Goal: Information Seeking & Learning: Learn about a topic

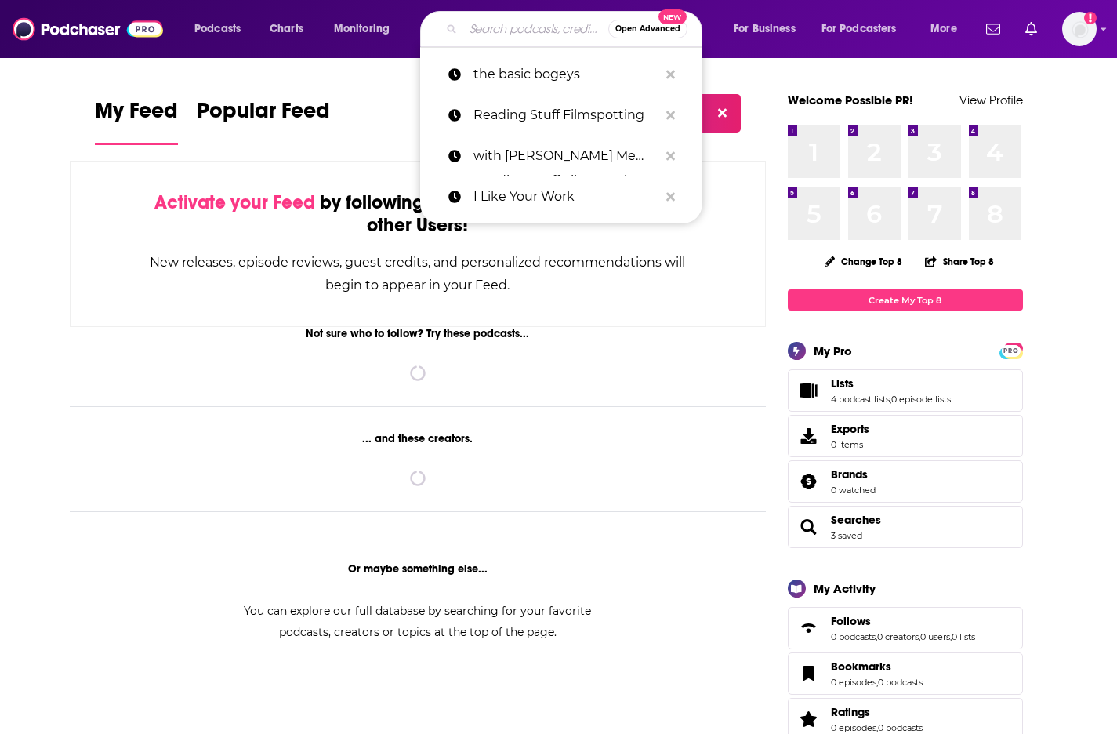
click at [517, 33] on input "Search podcasts, credits, & more..." at bounding box center [535, 28] width 145 height 25
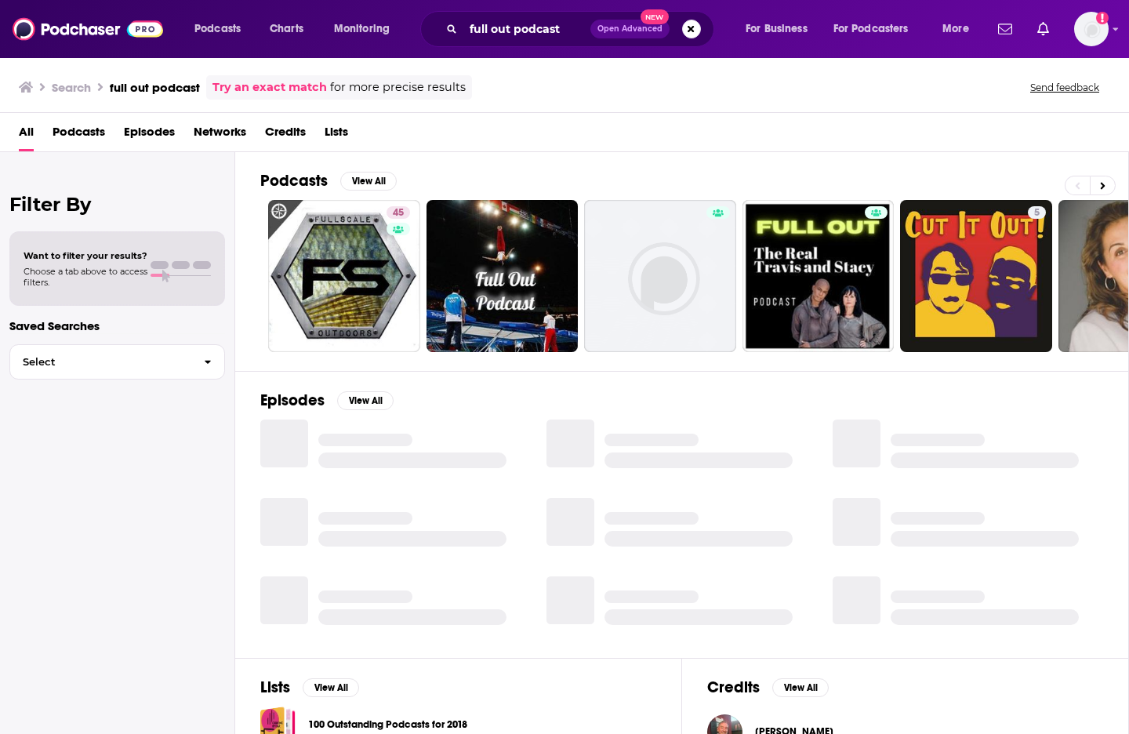
click at [448, 161] on div "Podcasts View All 45 5 34 35 70 + 4k" at bounding box center [694, 261] width 869 height 219
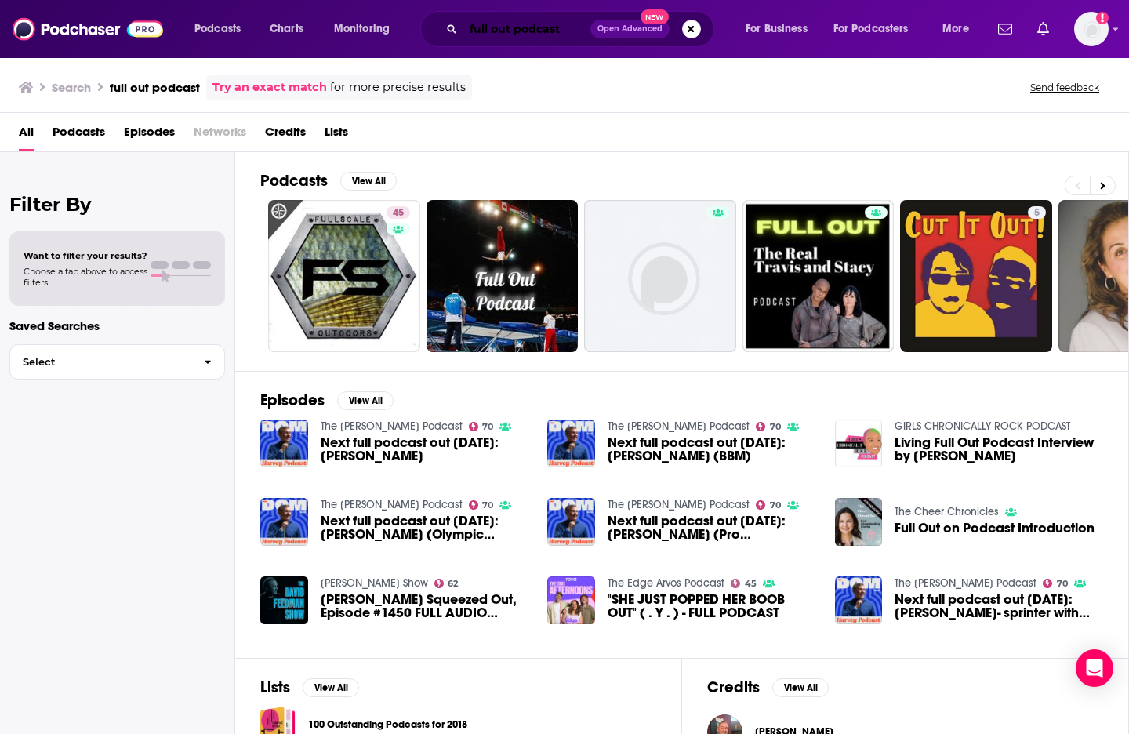
click at [563, 31] on input "full out podcast" at bounding box center [526, 28] width 127 height 25
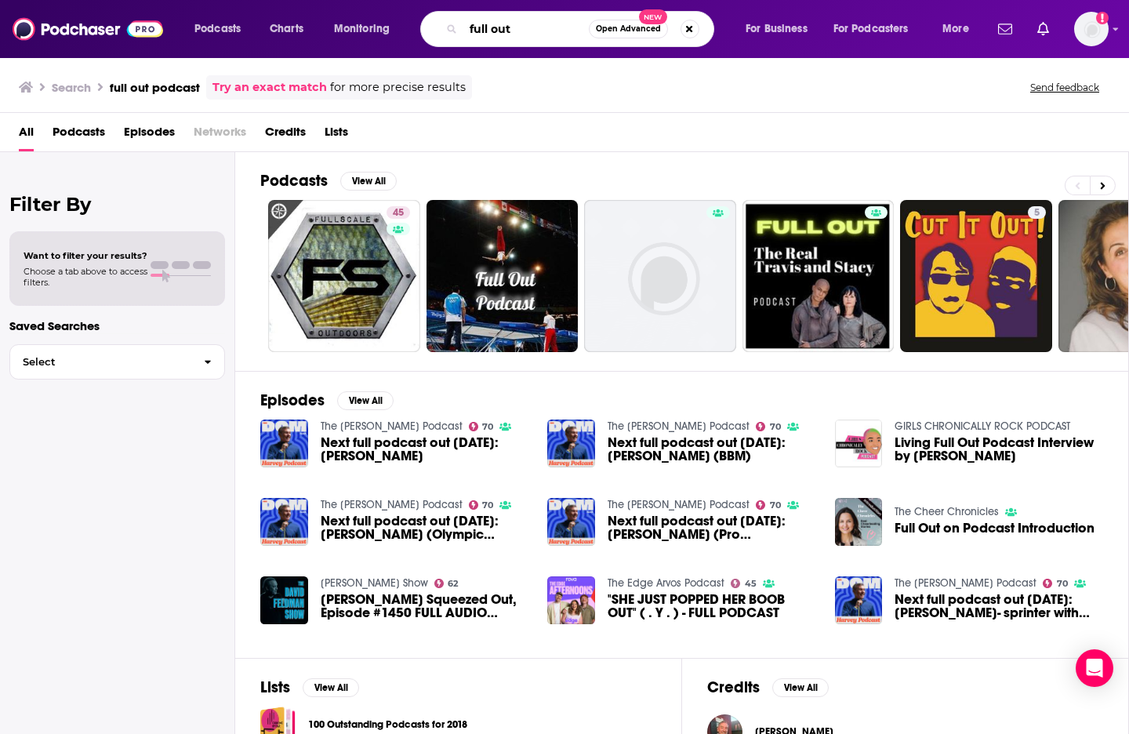
type input "full out"
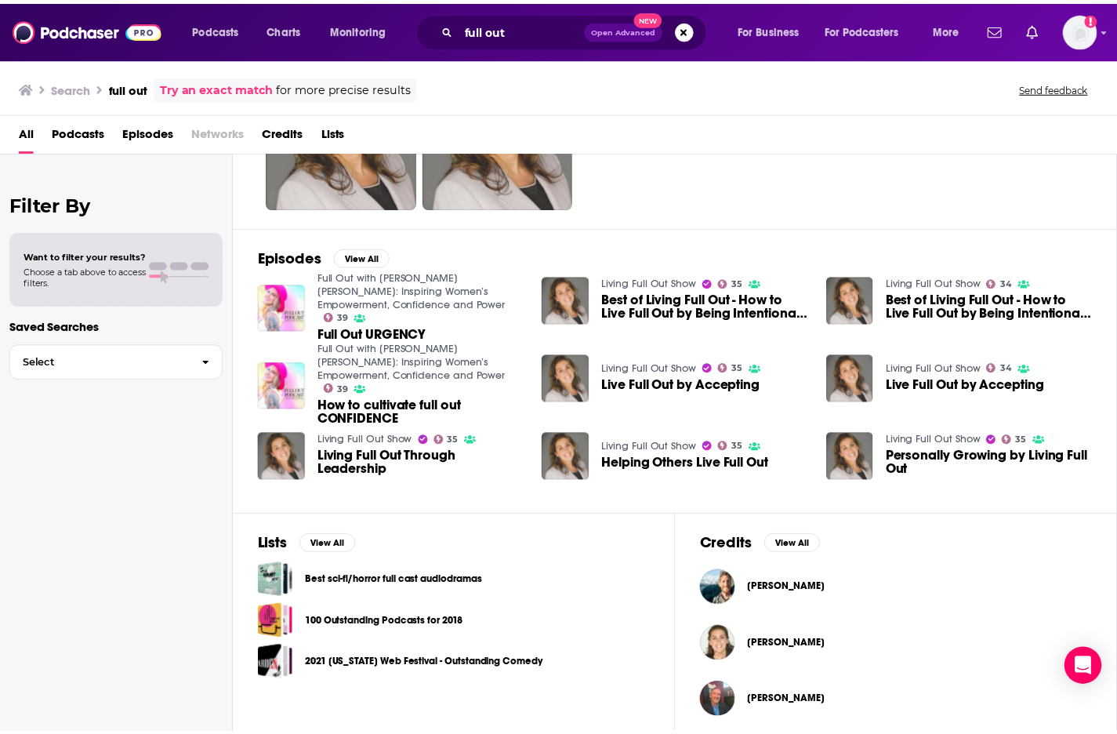
scroll to position [152, 0]
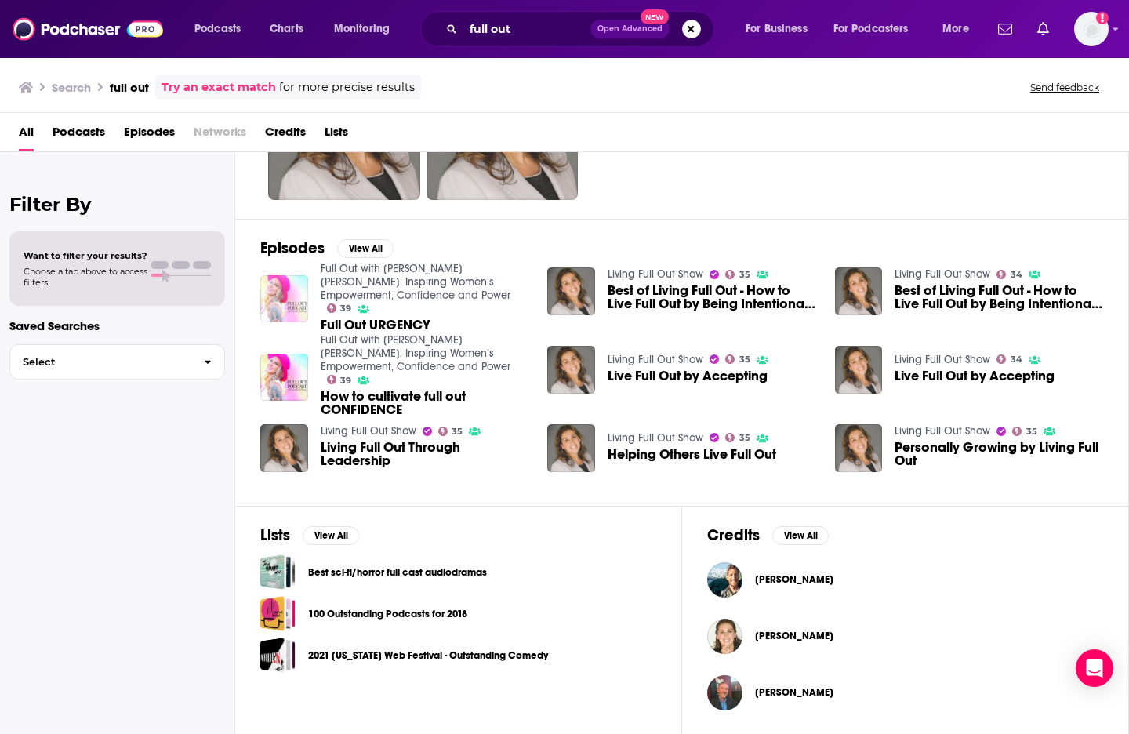
click at [281, 304] on img "Full Out URGENCY" at bounding box center [284, 299] width 48 height 48
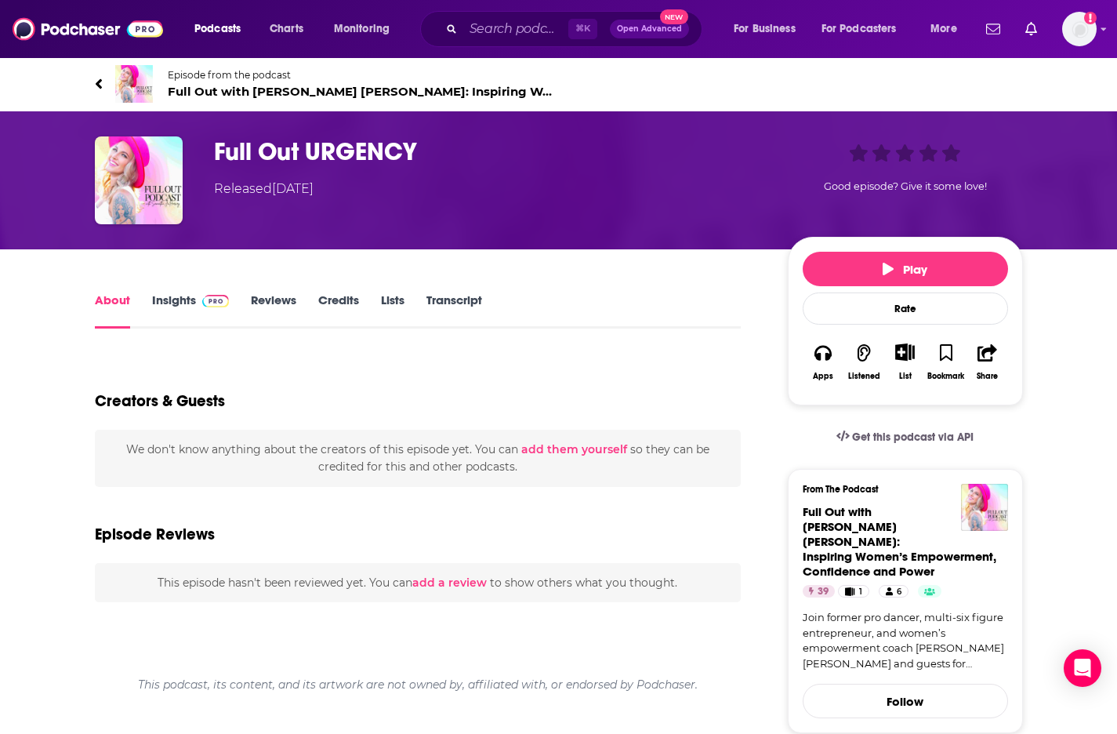
scroll to position [34, 0]
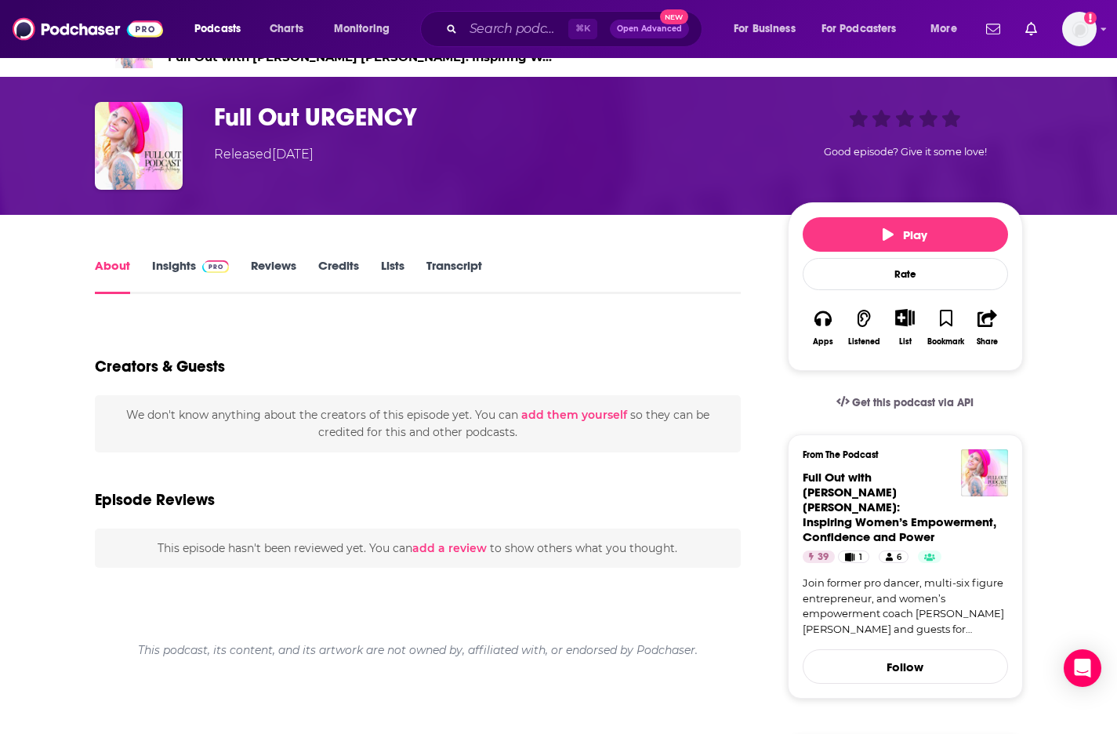
click at [198, 259] on span at bounding box center [213, 265] width 34 height 15
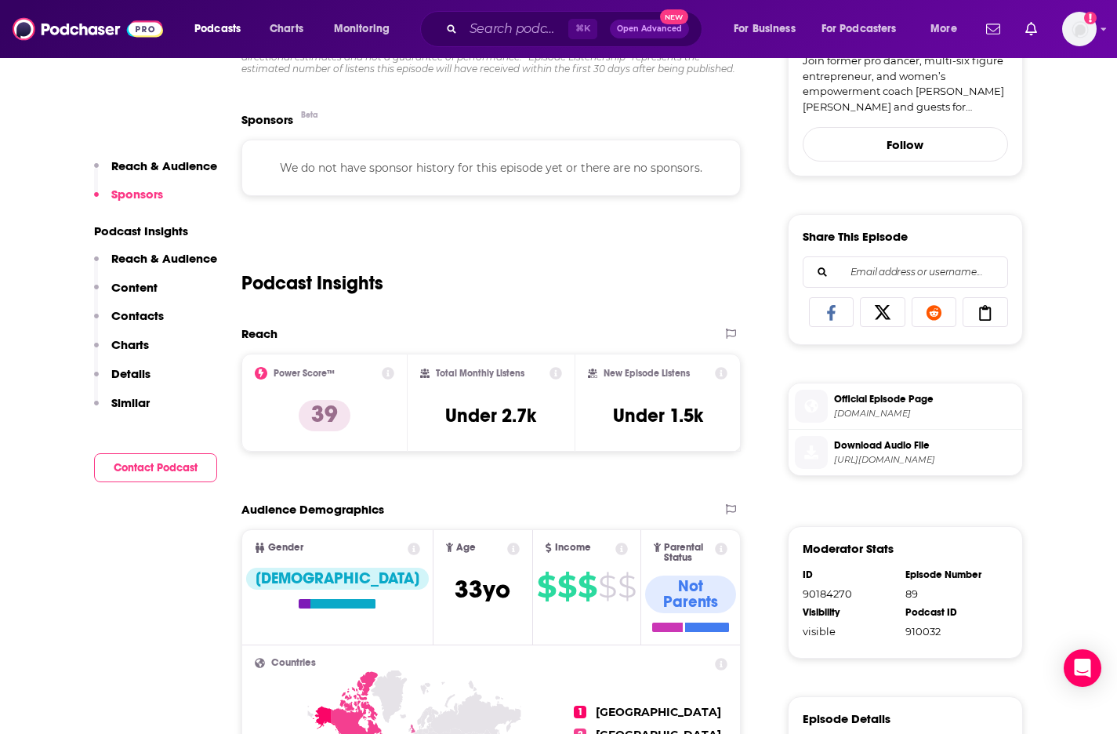
scroll to position [564, 0]
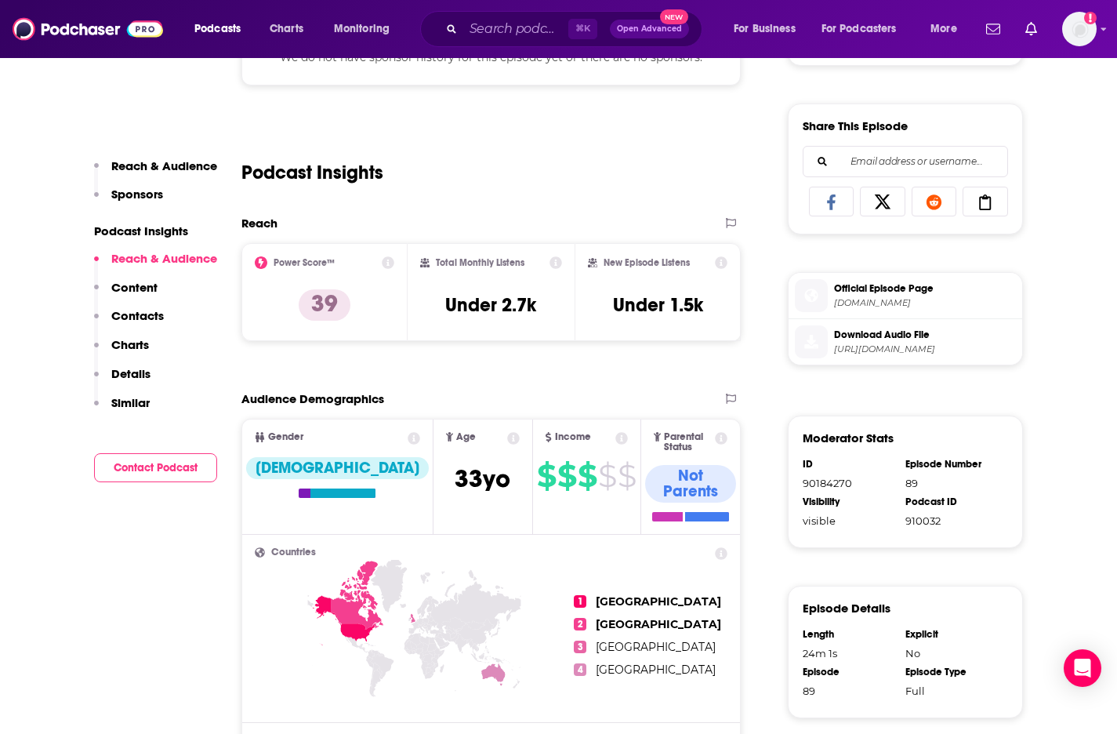
scroll to position [672, 0]
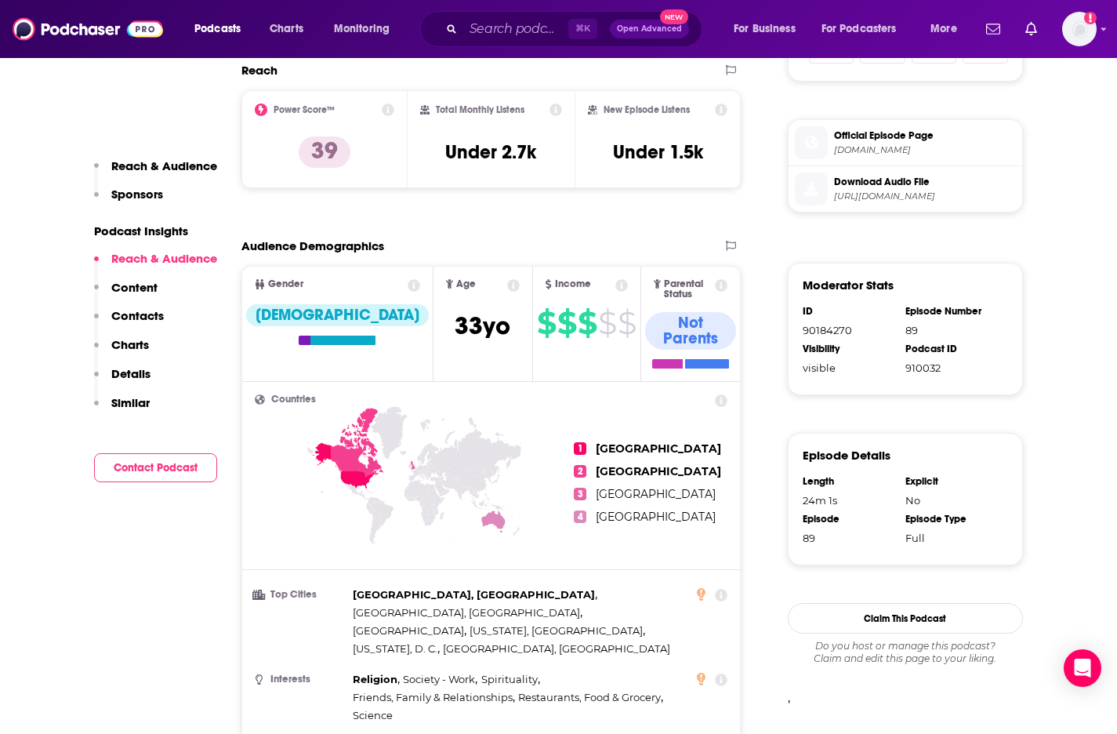
scroll to position [822, 0]
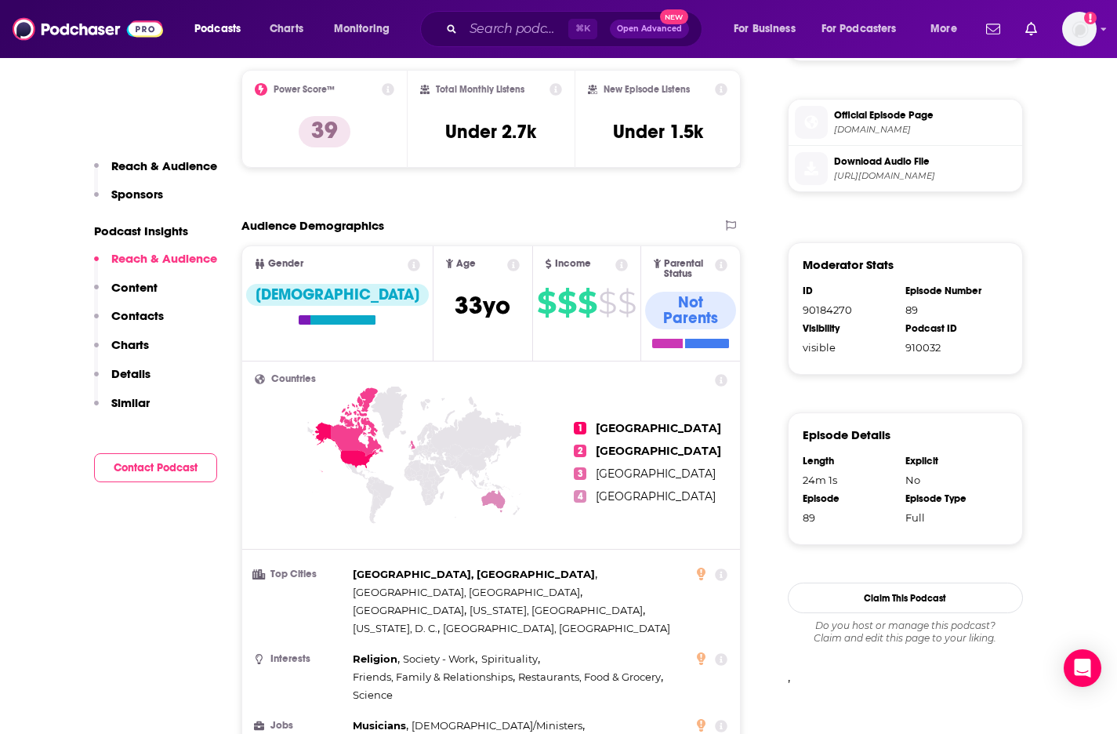
scroll to position [840, 0]
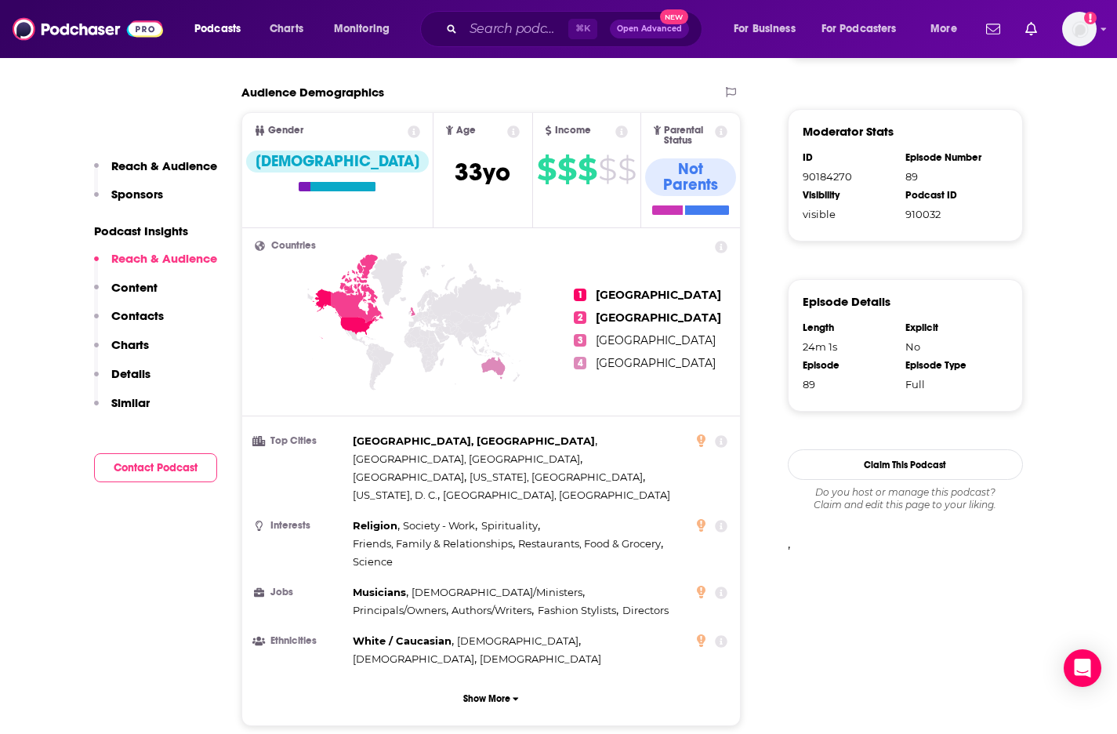
scroll to position [979, 0]
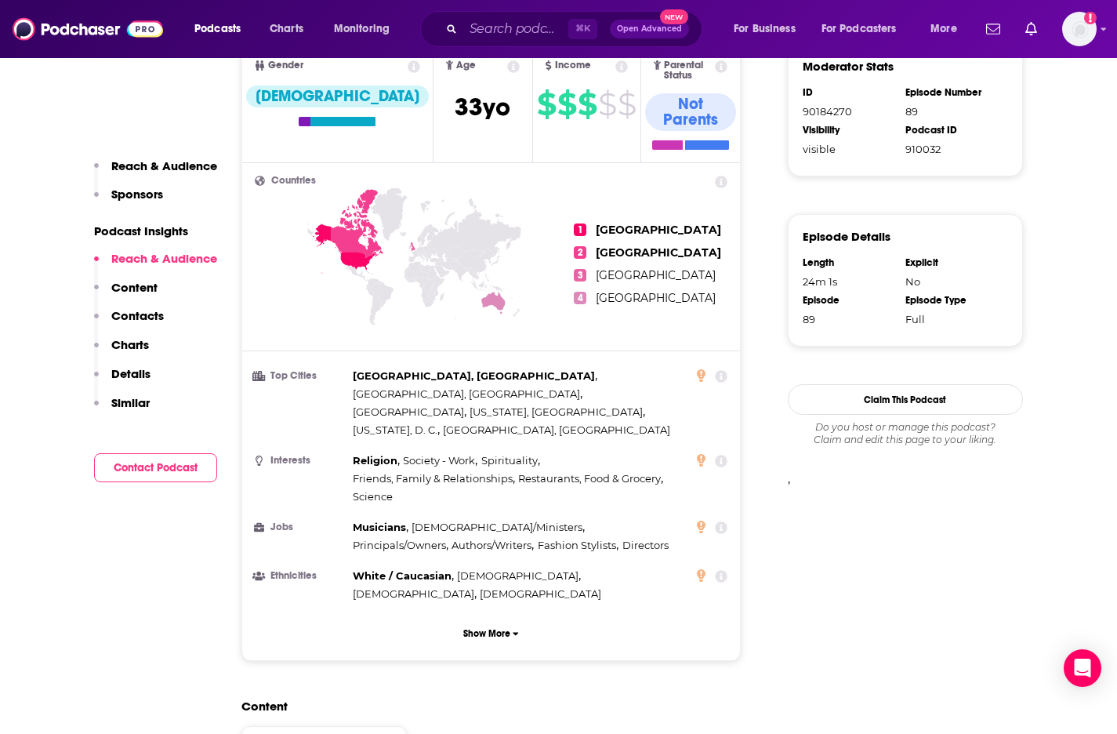
scroll to position [1042, 0]
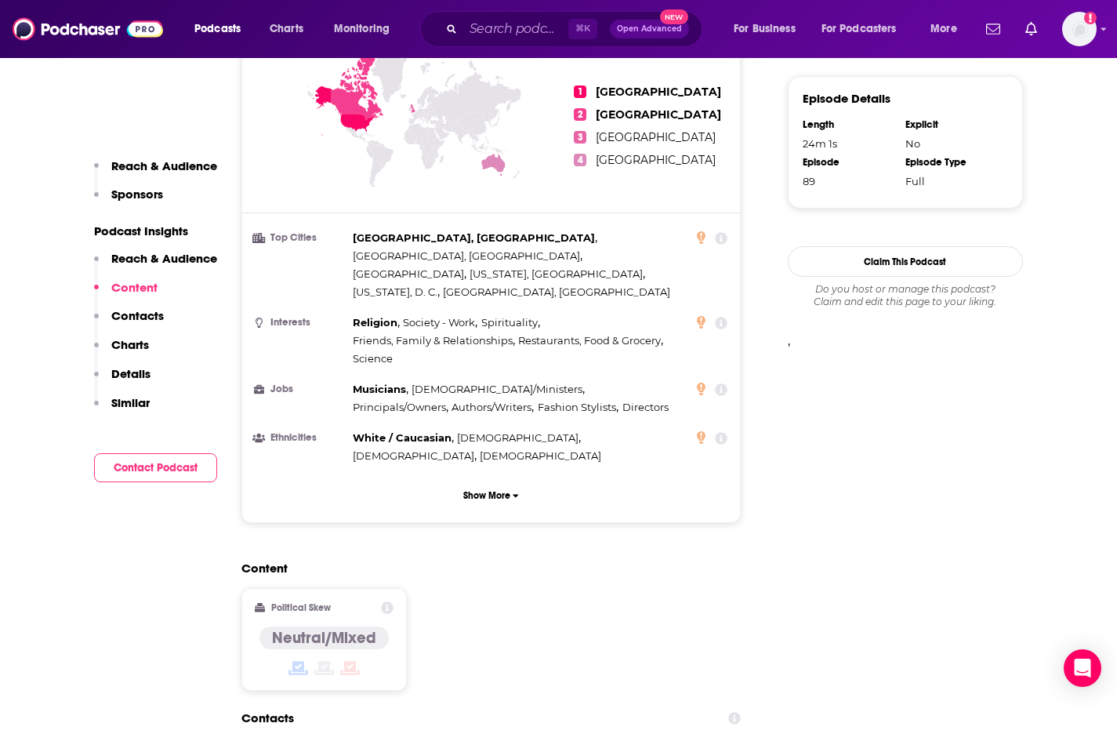
scroll to position [0, 0]
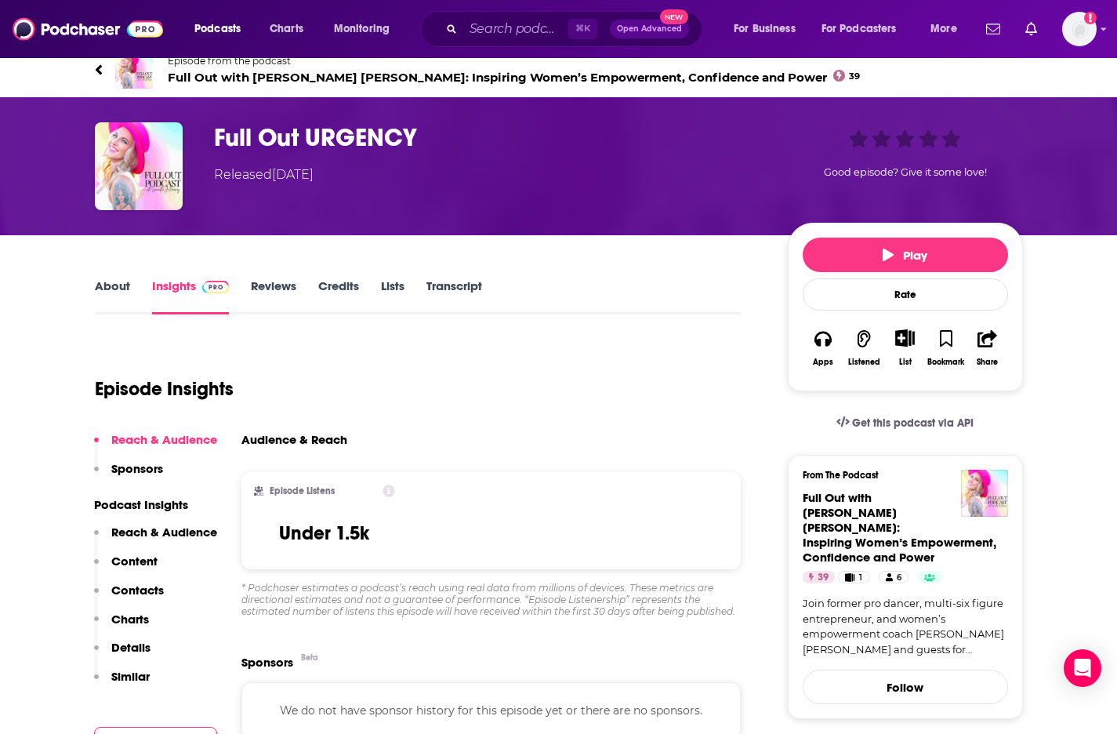
scroll to position [8, 0]
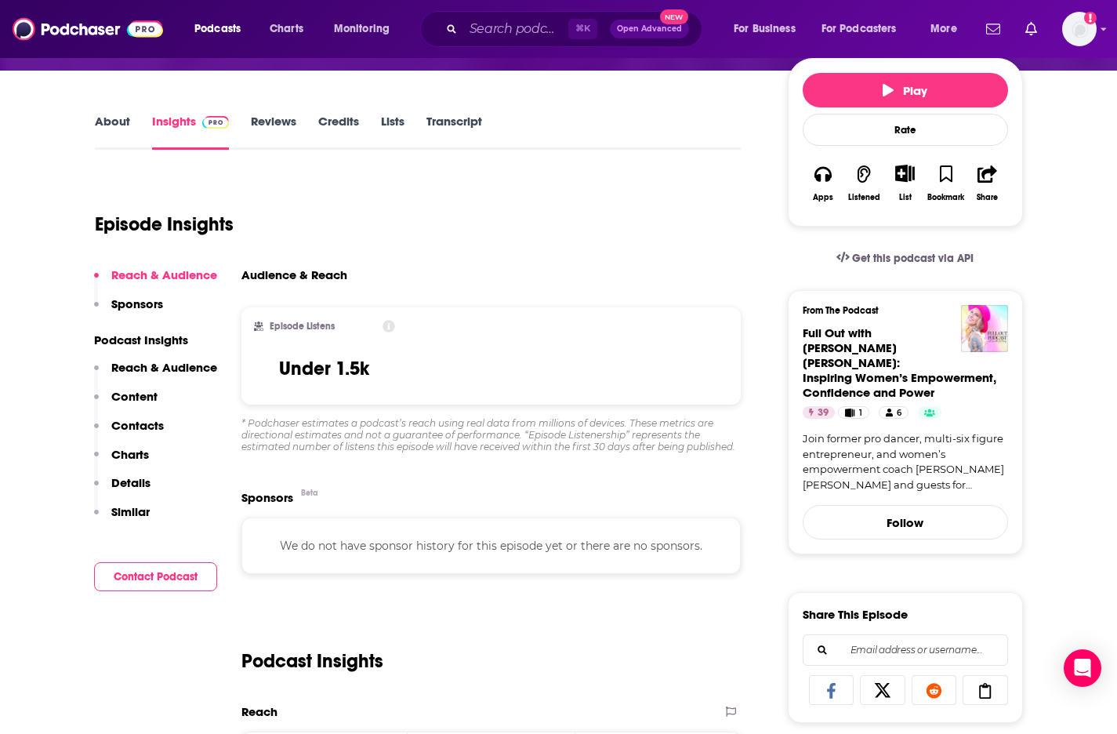
scroll to position [0, 0]
